Goal: Transaction & Acquisition: Purchase product/service

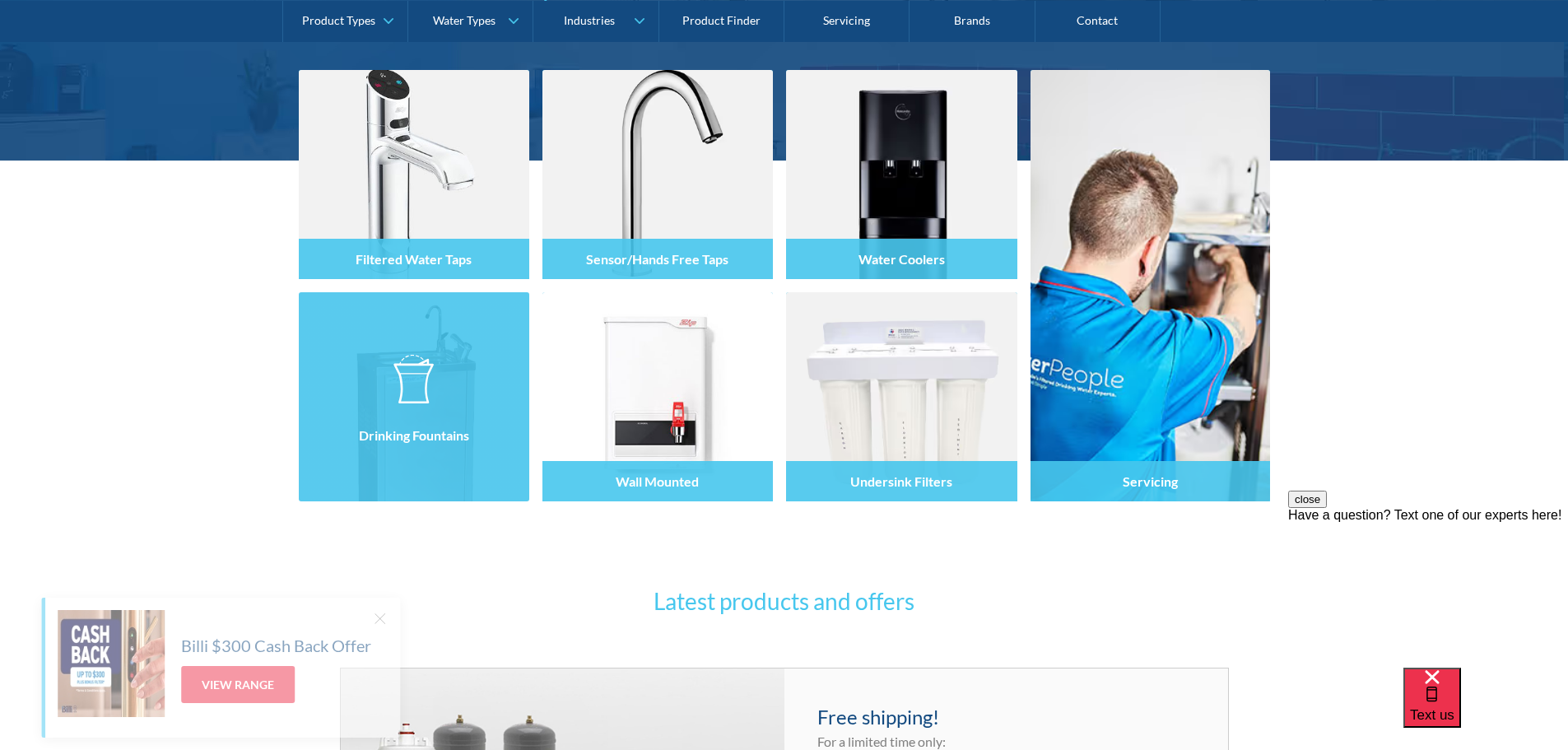
click at [422, 460] on div at bounding box center [414, 411] width 230 height 99
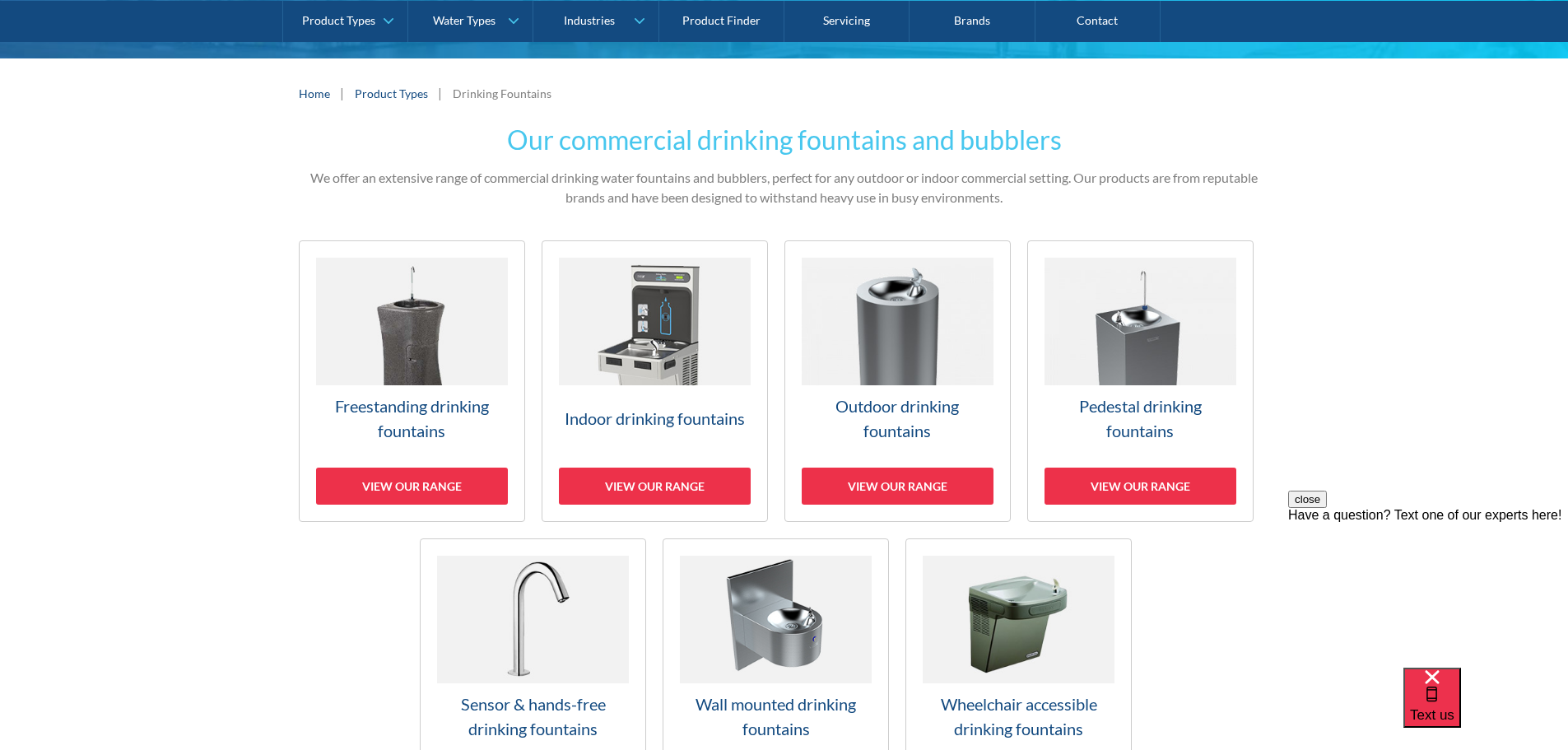
scroll to position [329, 0]
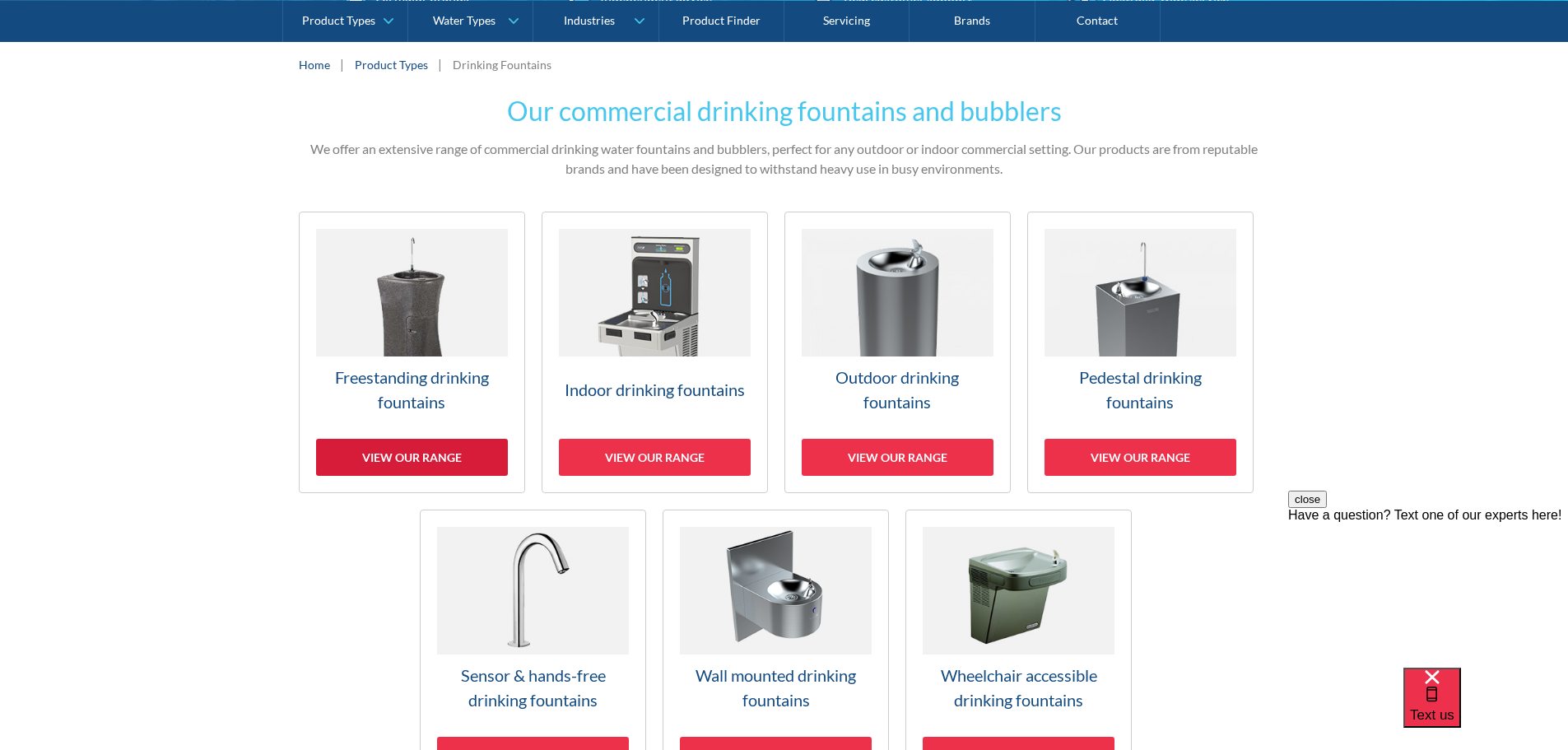
click at [396, 451] on div "View our range" at bounding box center [412, 457] width 192 height 37
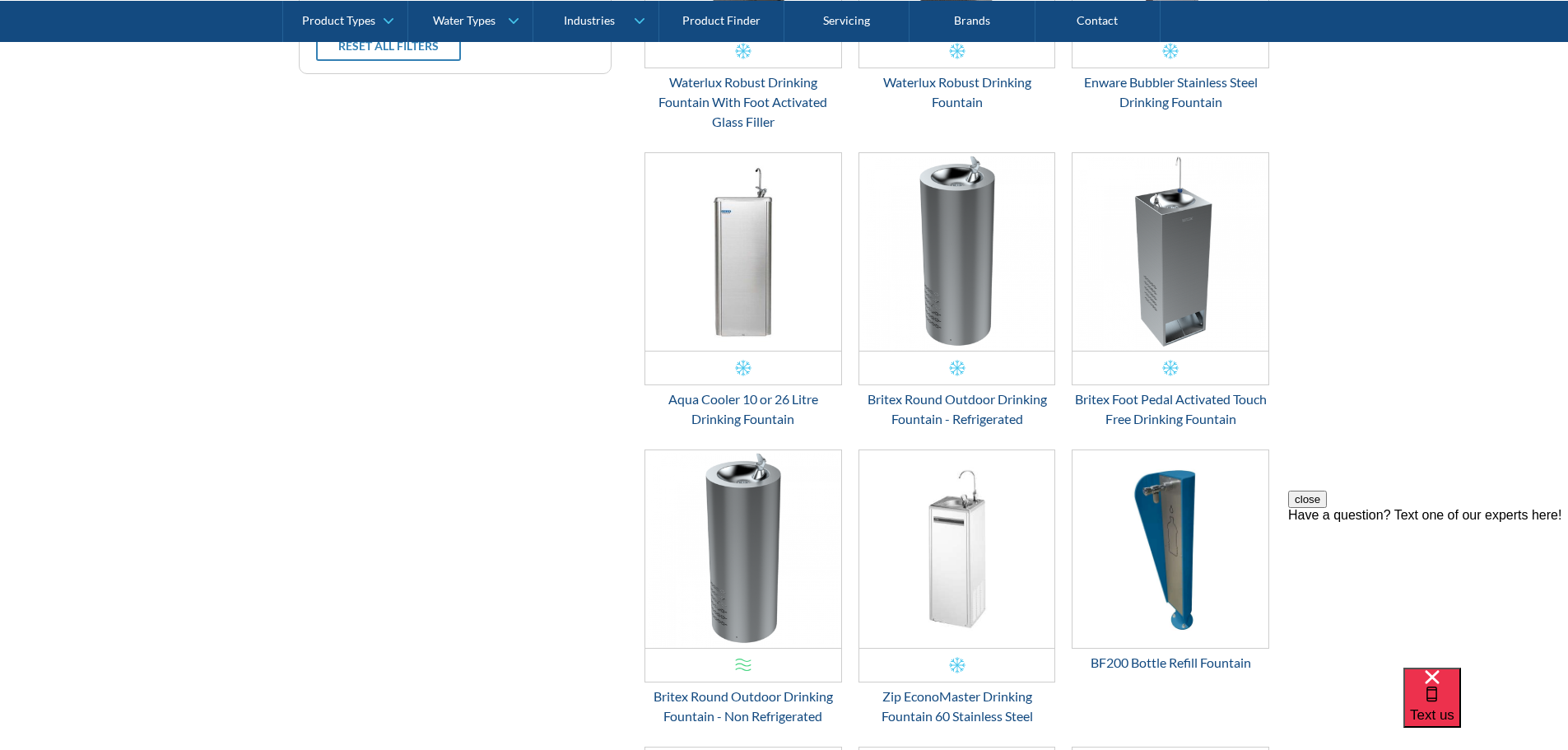
scroll to position [857, 0]
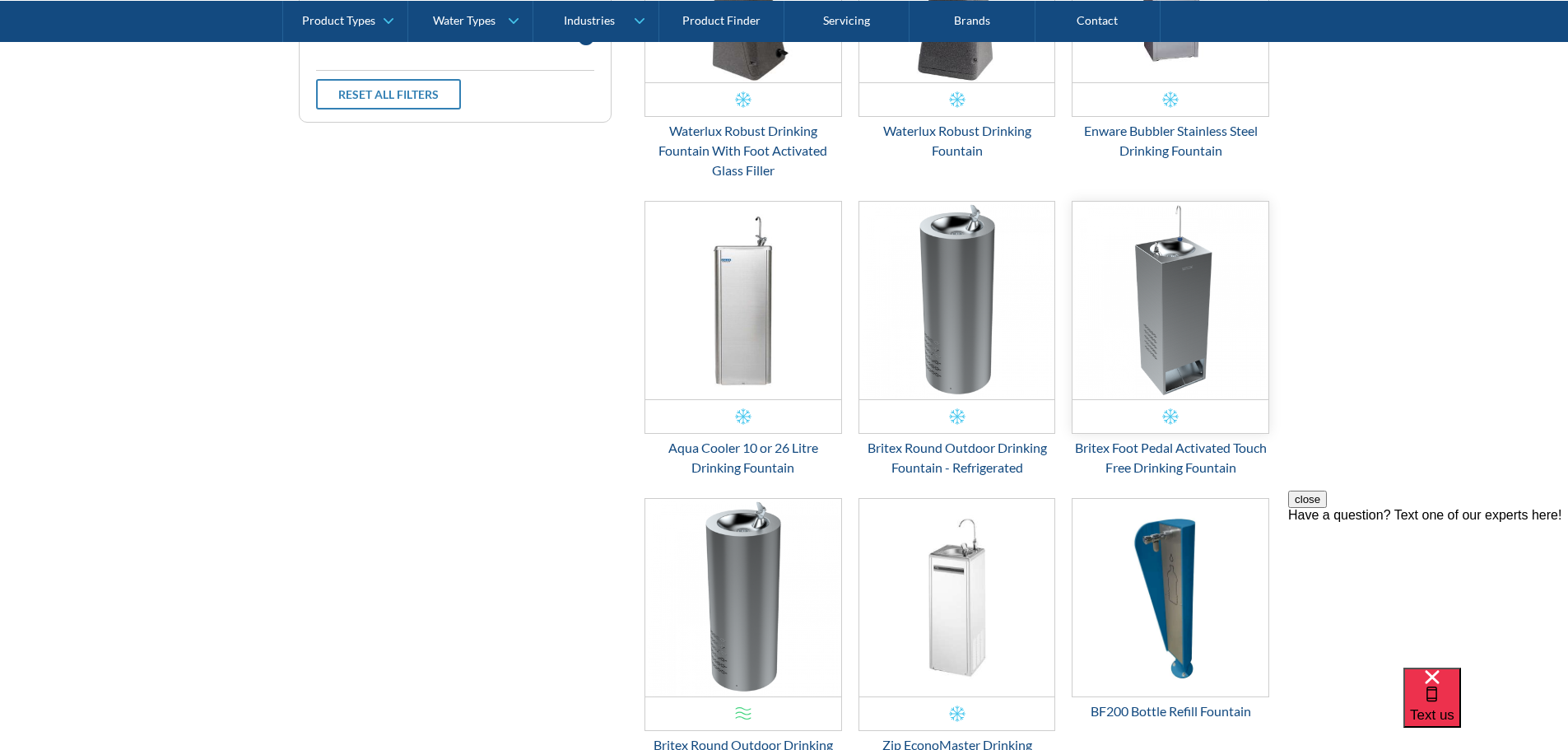
click at [1146, 328] on img "Email Form 3" at bounding box center [1170, 300] width 196 height 198
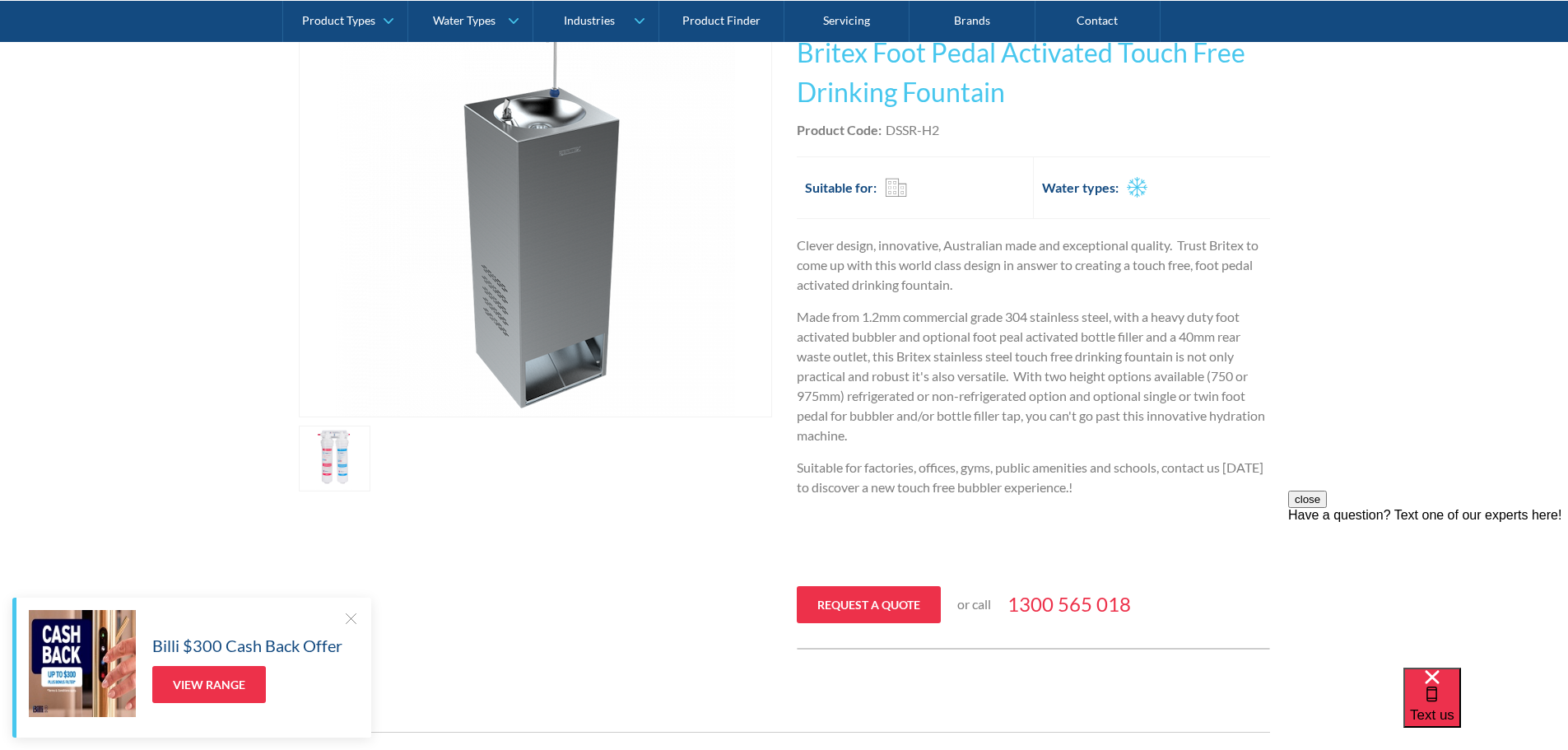
scroll to position [247, 0]
